Goal: Use online tool/utility: Utilize a website feature to perform a specific function

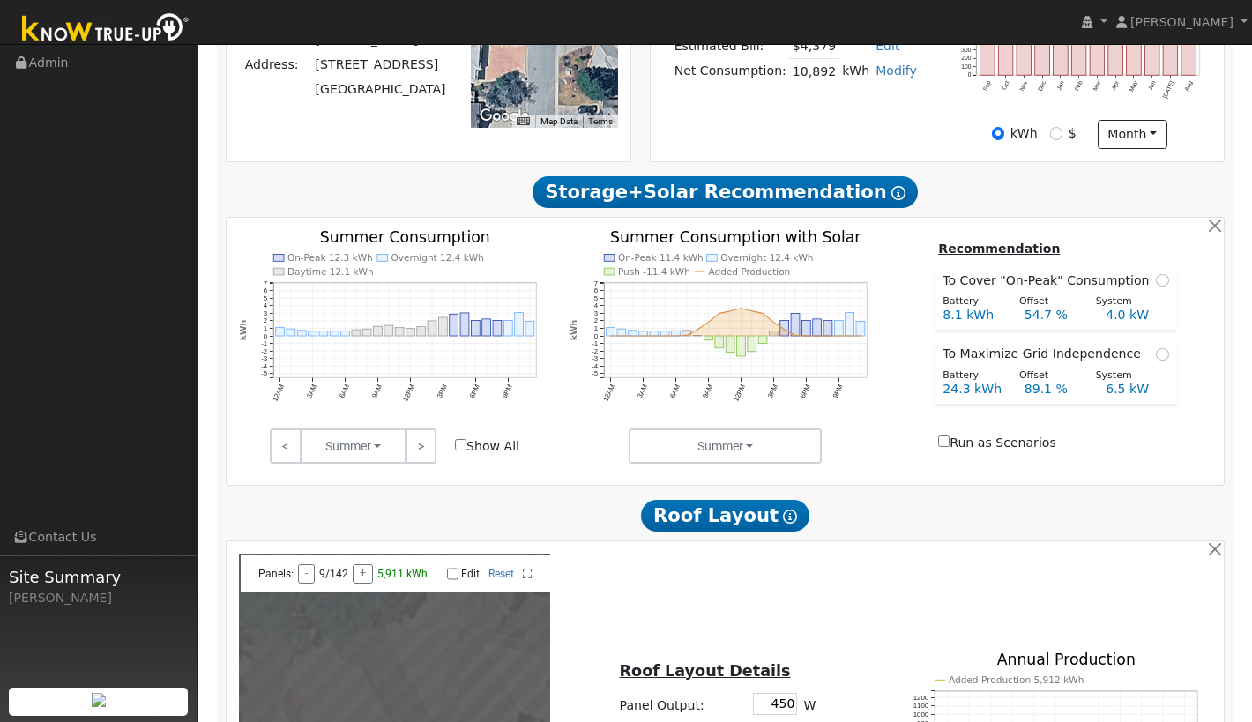
scroll to position [19, 0]
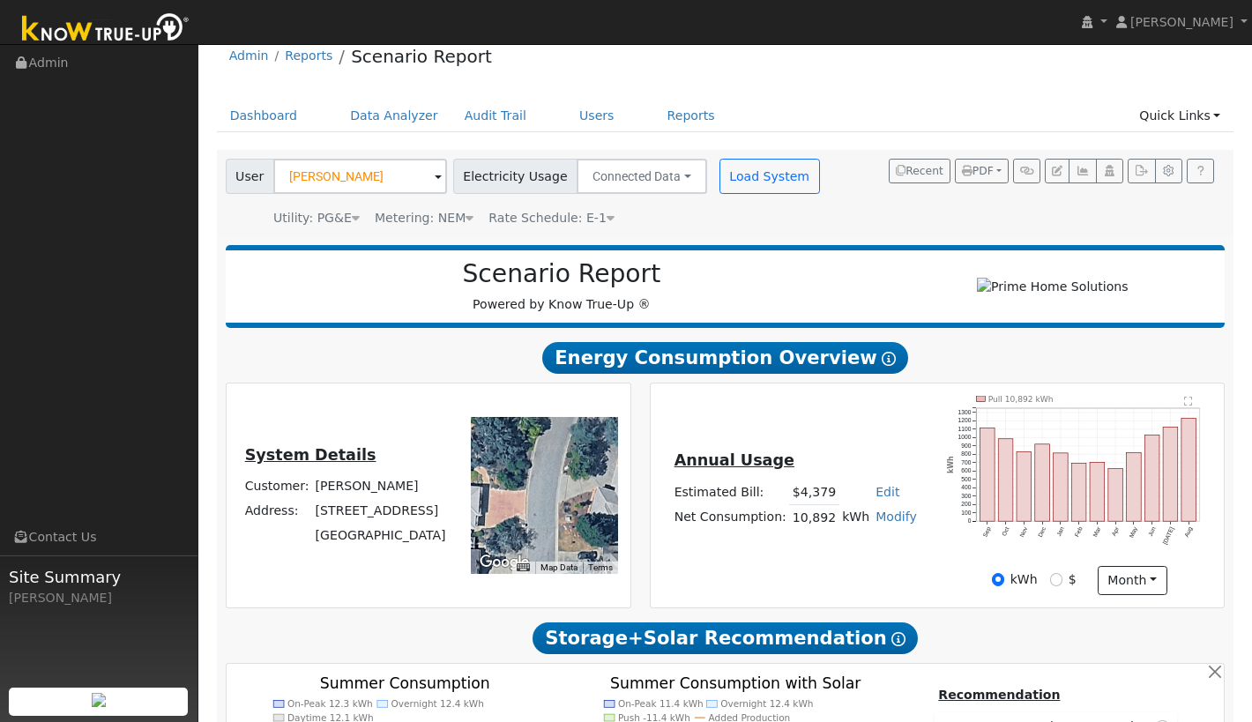
click at [435, 175] on span at bounding box center [438, 177] width 7 height 20
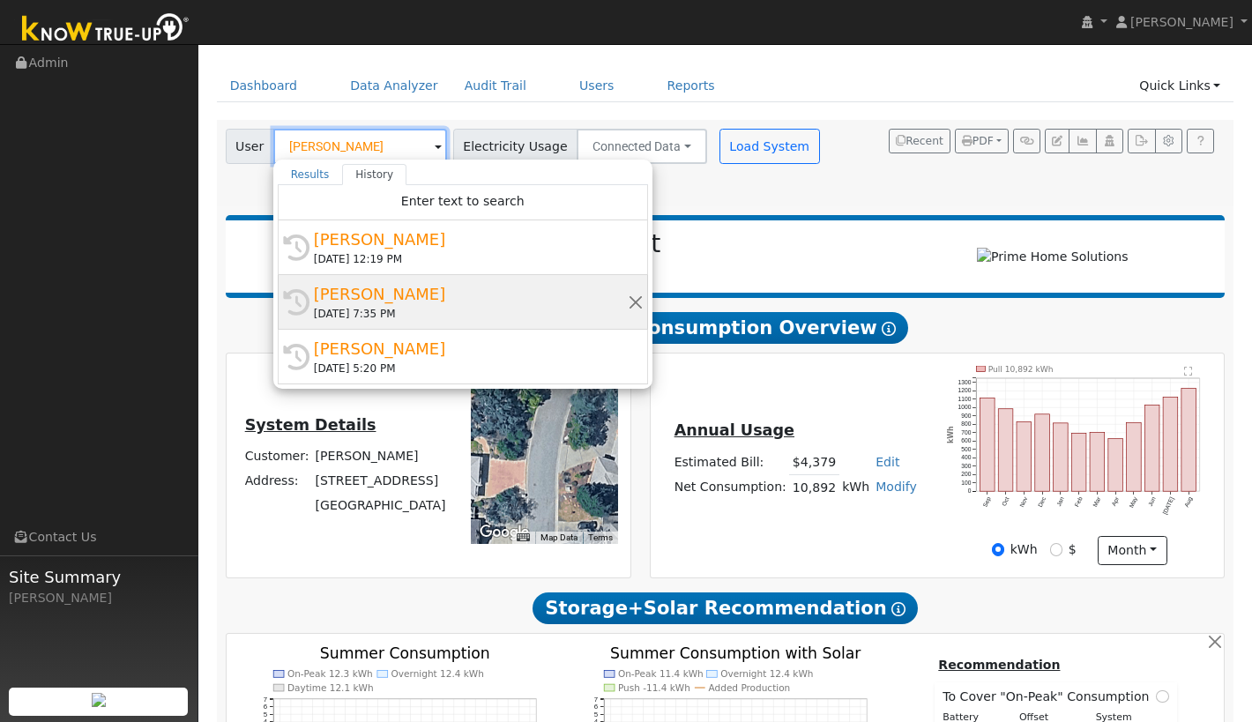
scroll to position [0, 0]
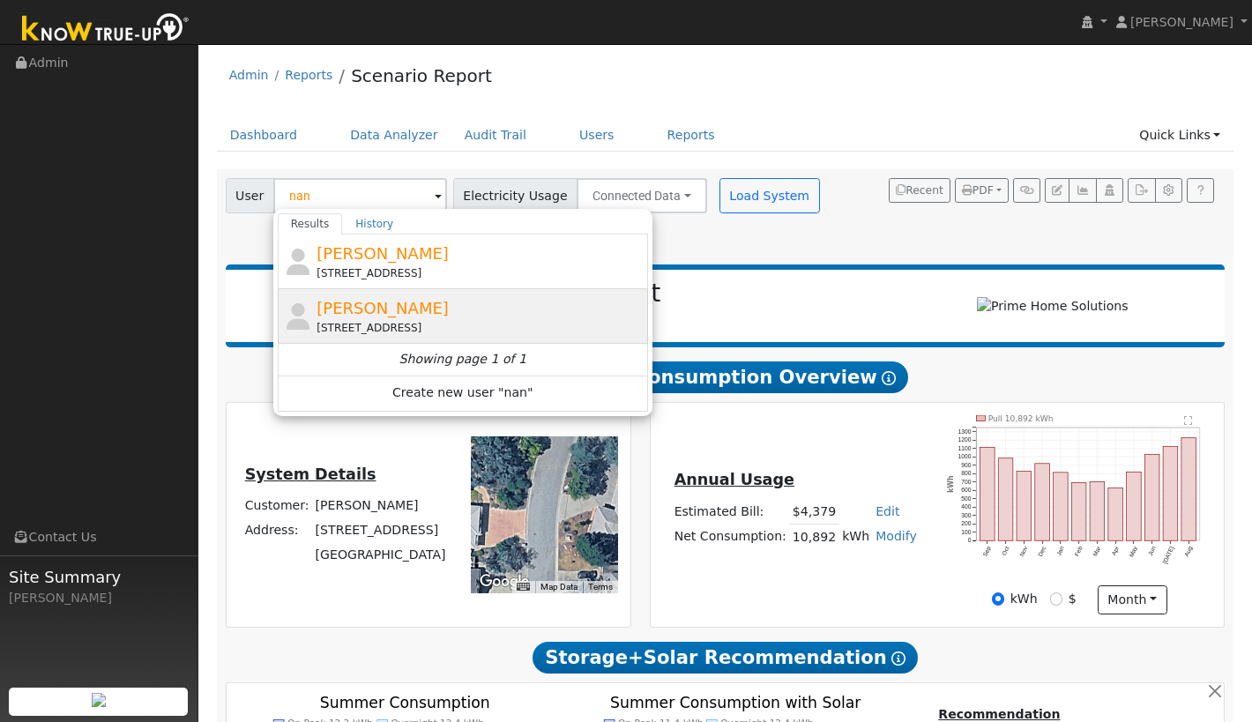
click at [351, 309] on span "[PERSON_NAME]" at bounding box center [382, 308] width 132 height 19
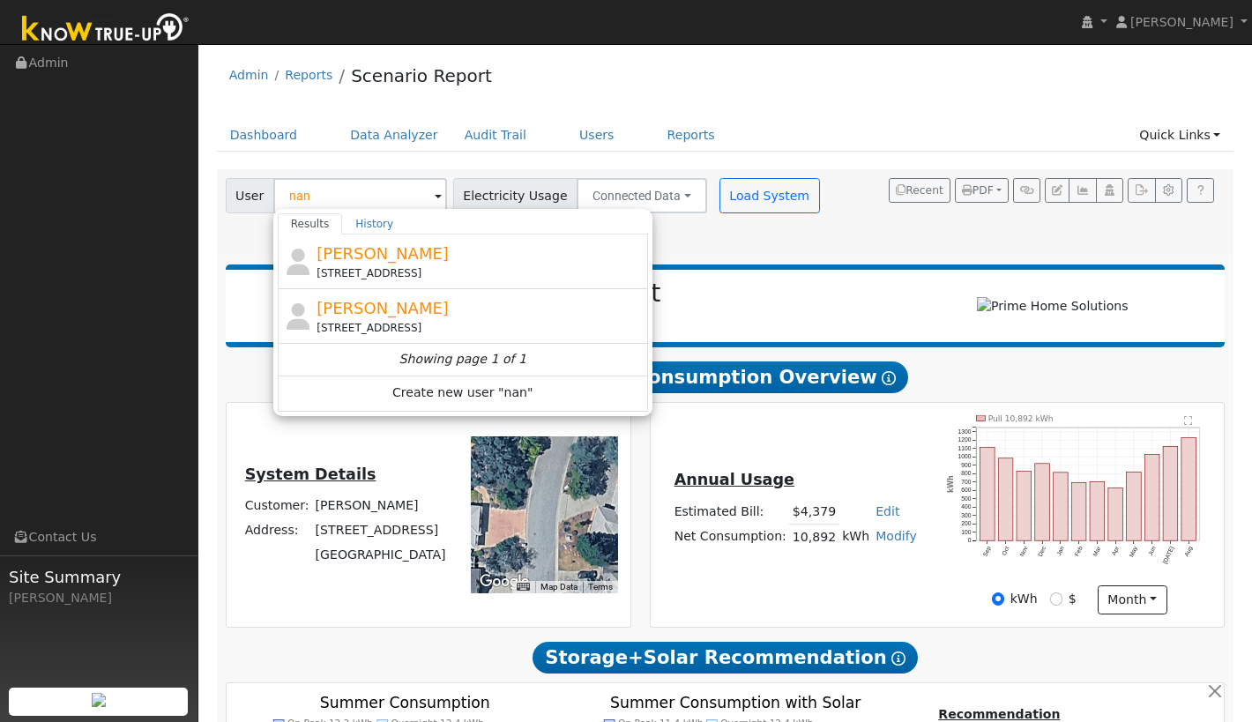
type input "[PERSON_NAME]"
type input "Pacific Gas & Electric"
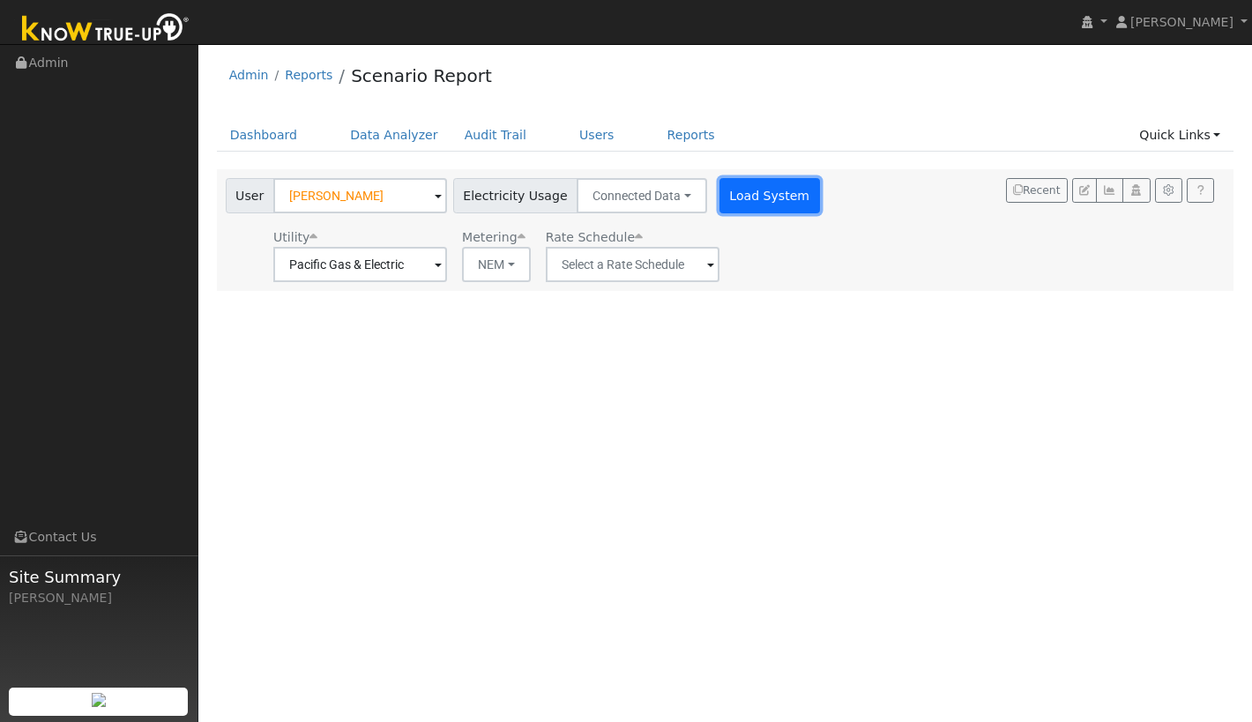
click at [748, 201] on button "Load System" at bounding box center [769, 195] width 100 height 35
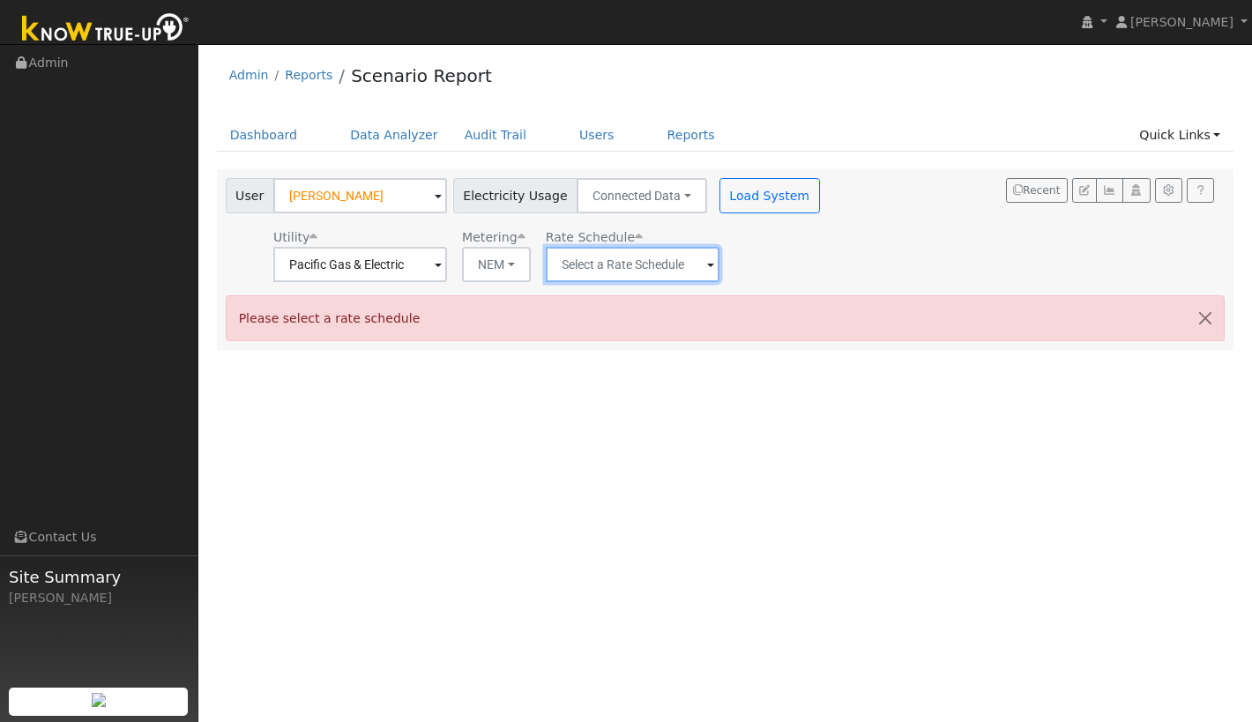
click at [626, 257] on input "text" at bounding box center [633, 264] width 174 height 35
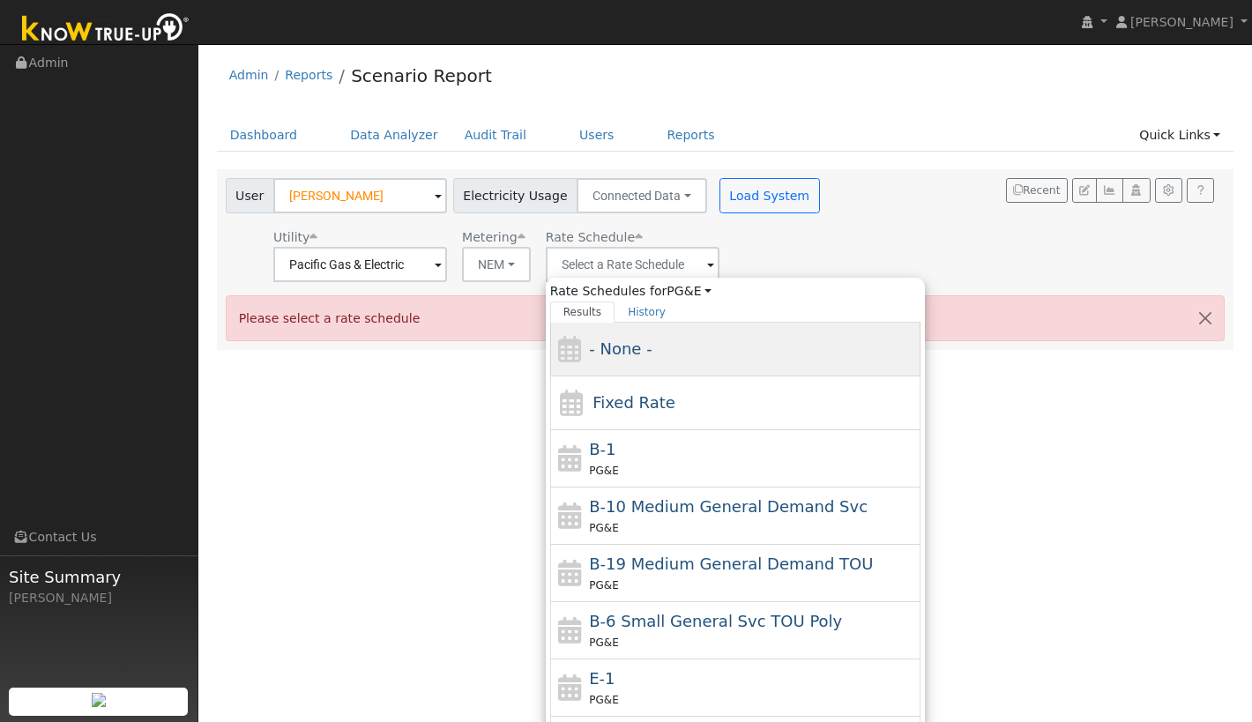
click at [629, 361] on div "- None -" at bounding box center [735, 350] width 370 height 54
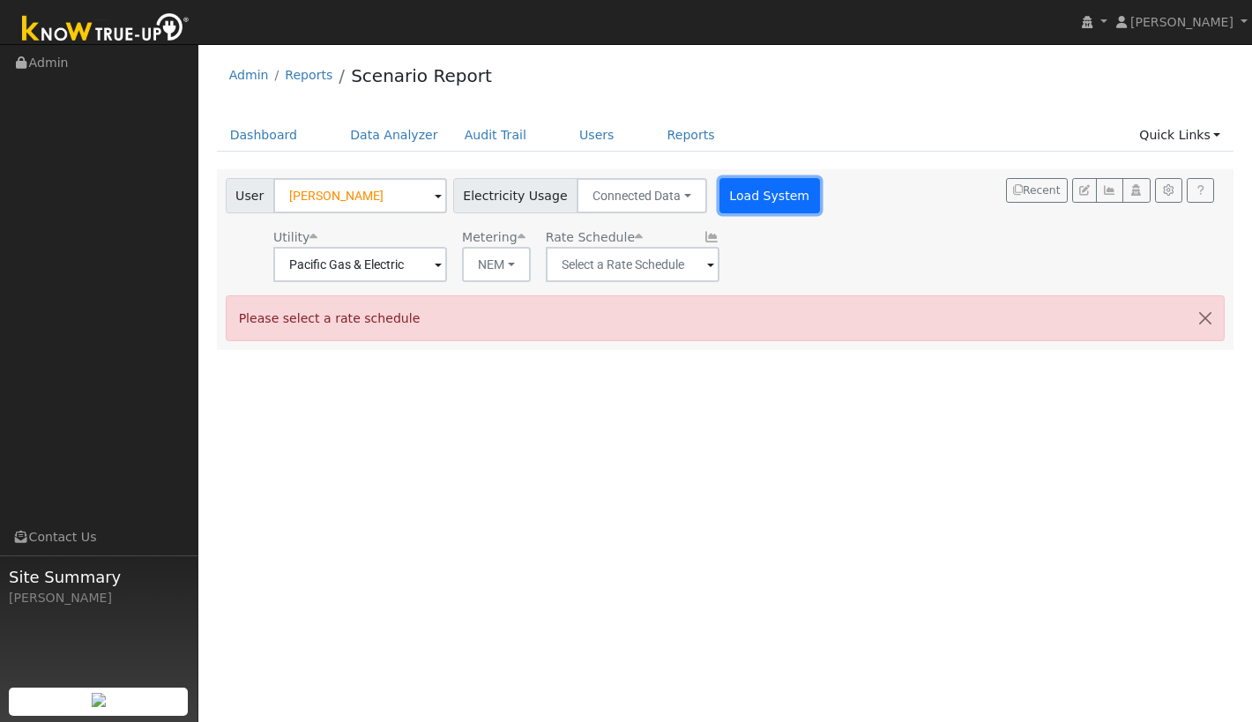
click at [748, 197] on button "Load System" at bounding box center [769, 195] width 100 height 35
click at [637, 267] on input "text" at bounding box center [633, 264] width 174 height 35
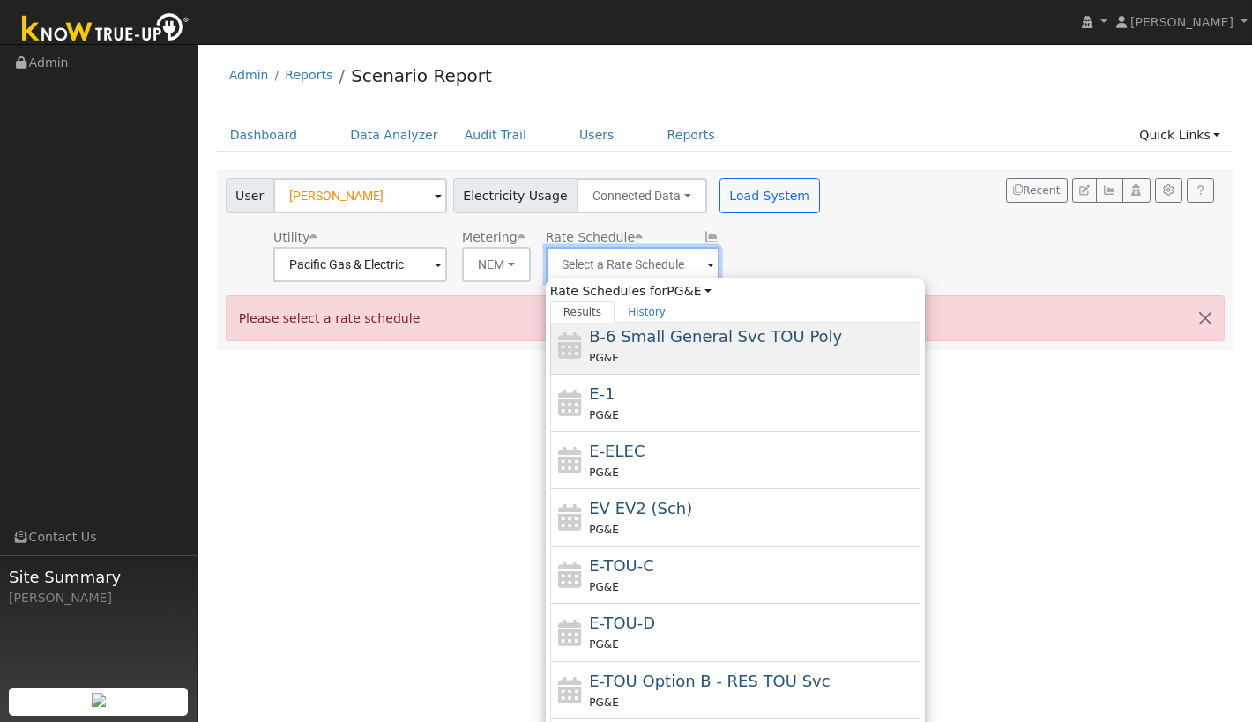
scroll to position [291, 0]
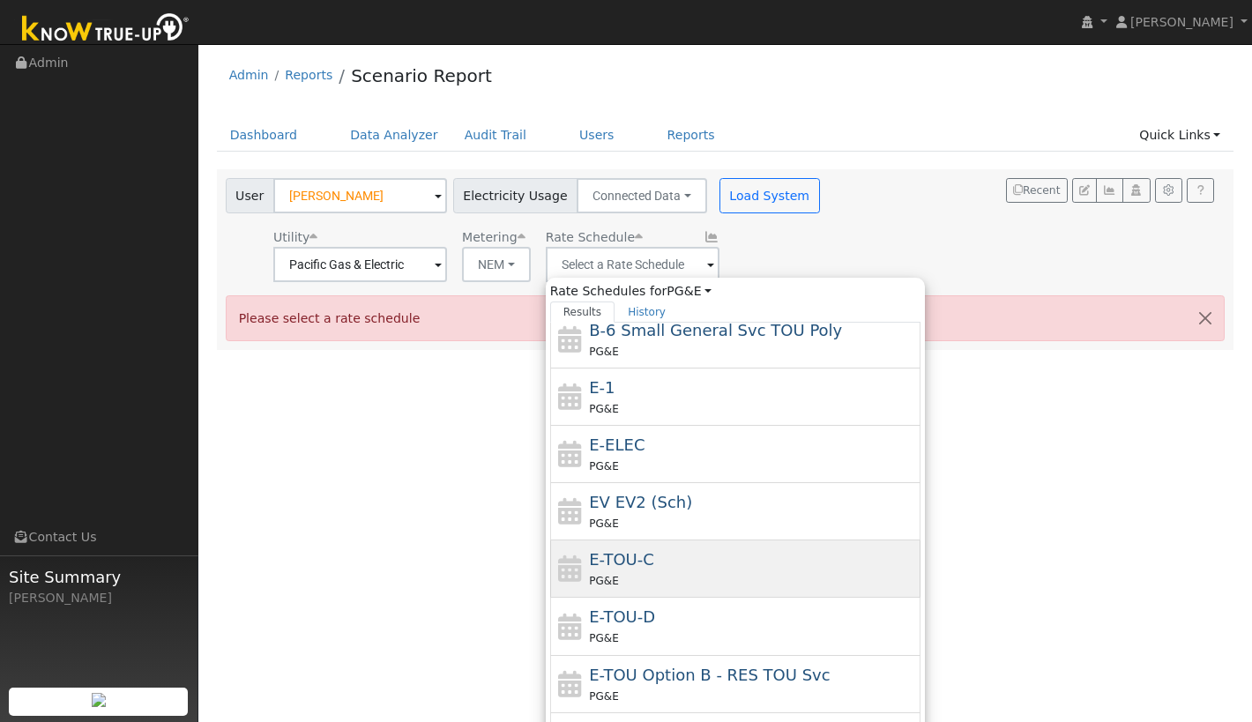
click at [625, 574] on div "PG&E" at bounding box center [752, 580] width 327 height 19
type input "E-TOU-C"
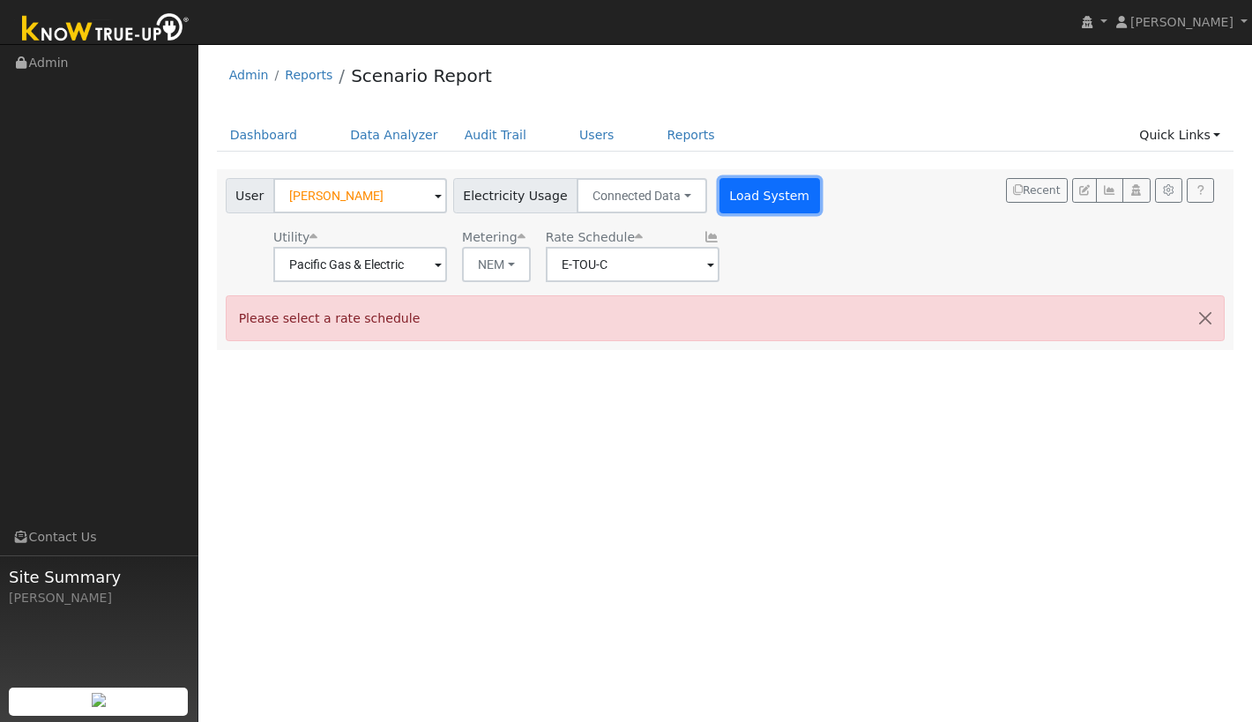
click at [733, 198] on button "Load System" at bounding box center [769, 195] width 100 height 35
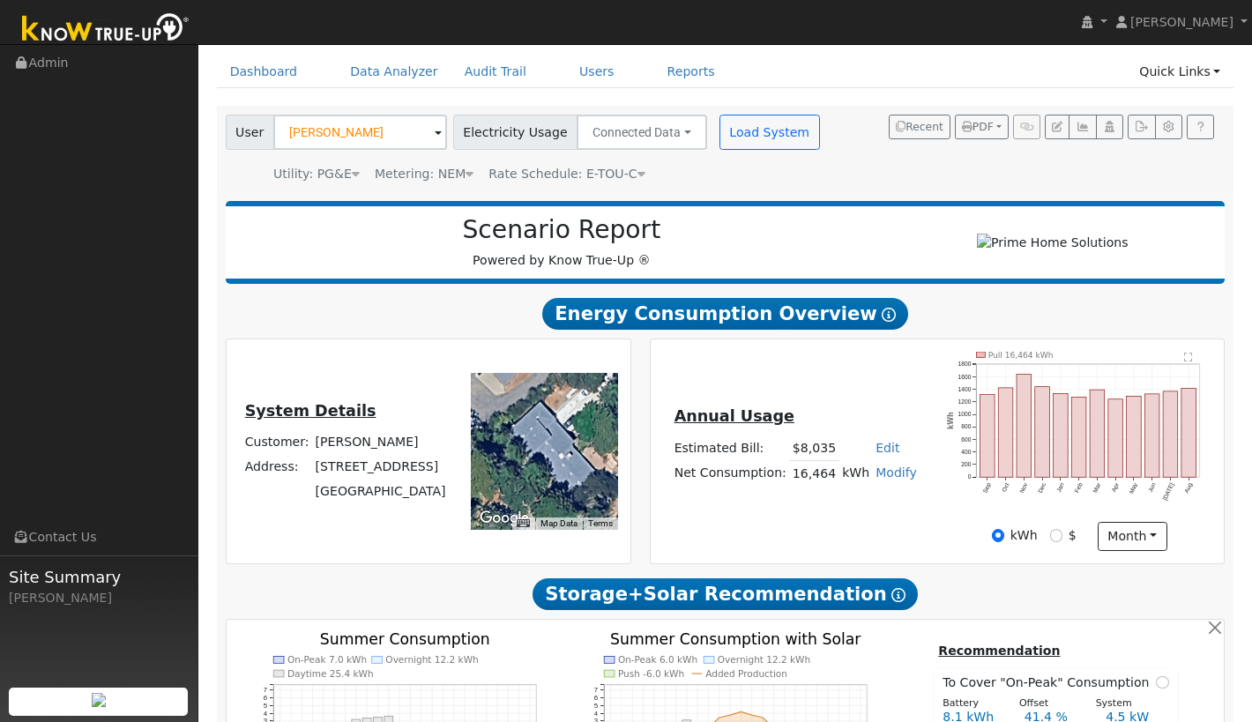
scroll to position [0, 0]
